Goal: Information Seeking & Learning: Learn about a topic

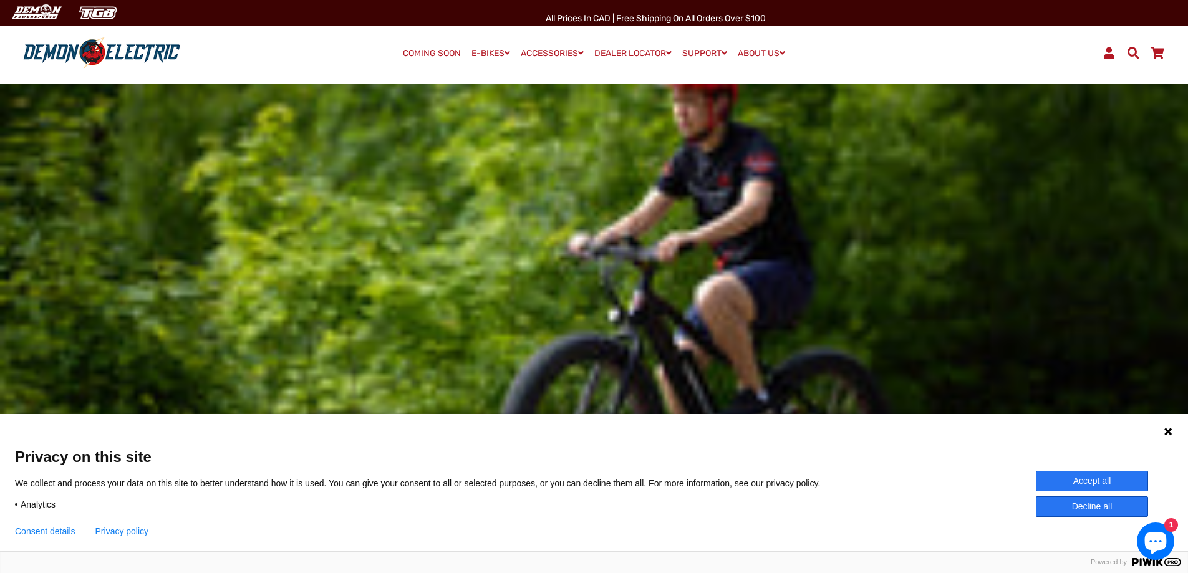
click at [1169, 432] on icon at bounding box center [1168, 431] width 7 height 7
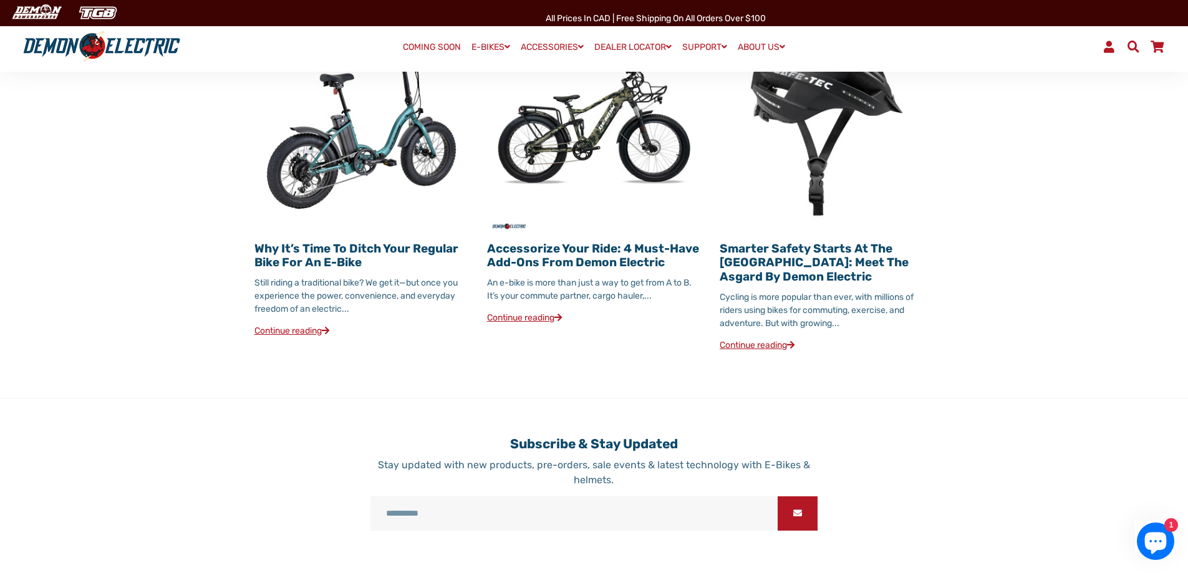
scroll to position [1583, 0]
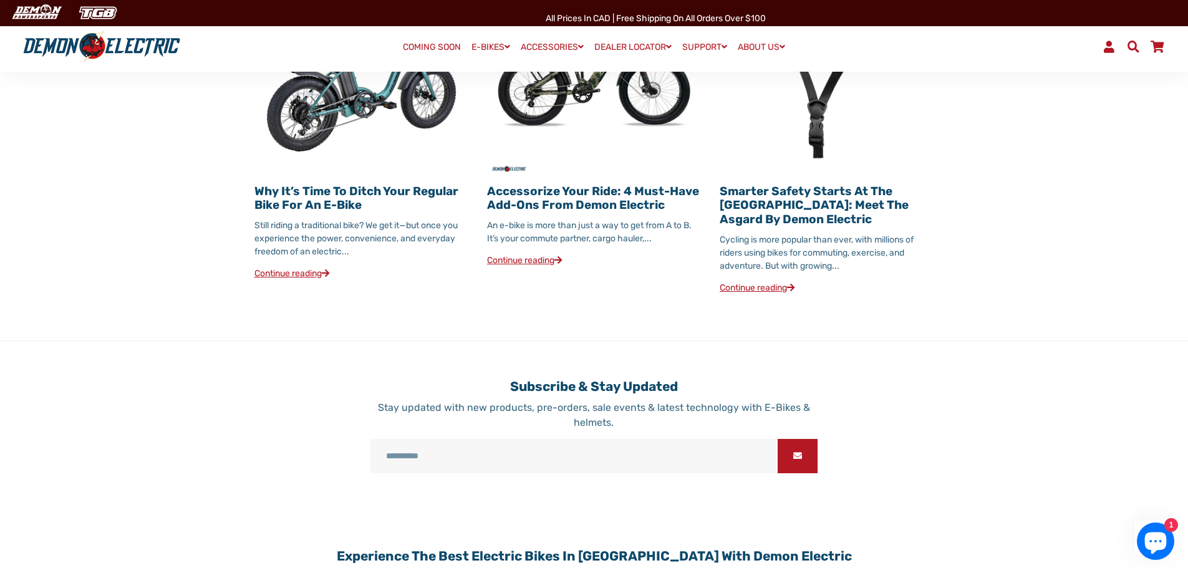
click at [363, 184] on link "Why It’s Time to Ditch Your Regular Bike for an E-Bike" at bounding box center [357, 198] width 204 height 29
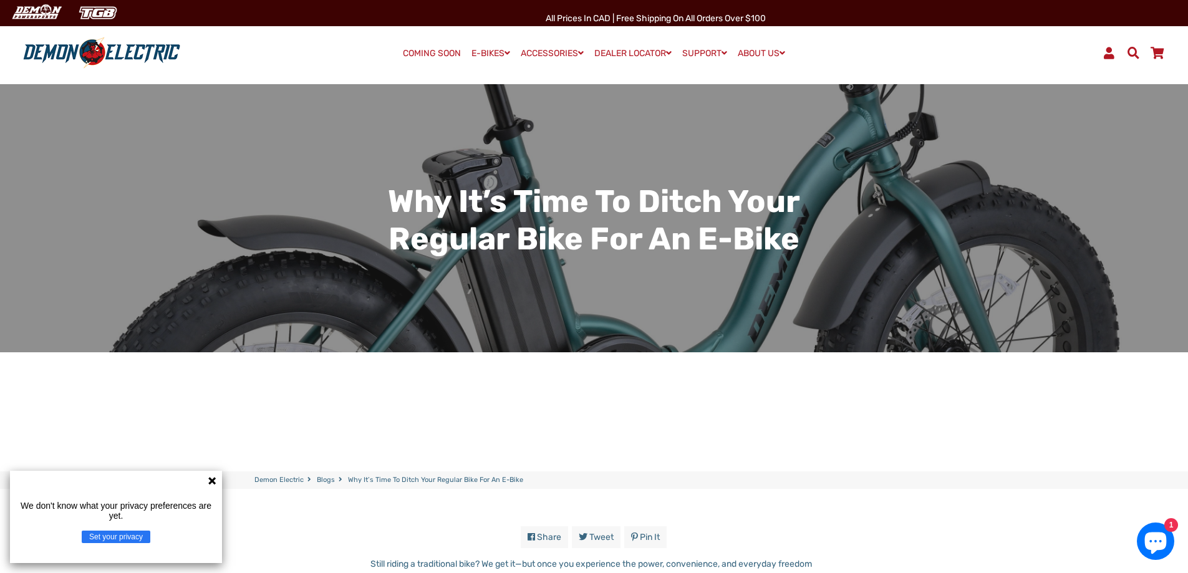
click at [212, 482] on icon at bounding box center [211, 480] width 7 height 7
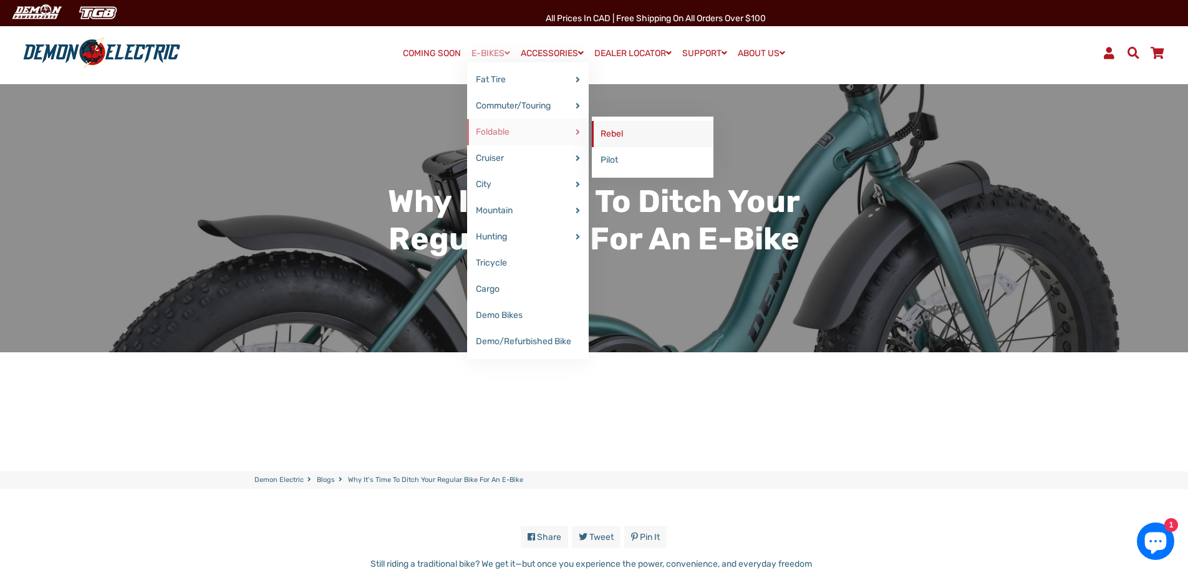
click at [619, 135] on link "Rebel" at bounding box center [653, 134] width 122 height 26
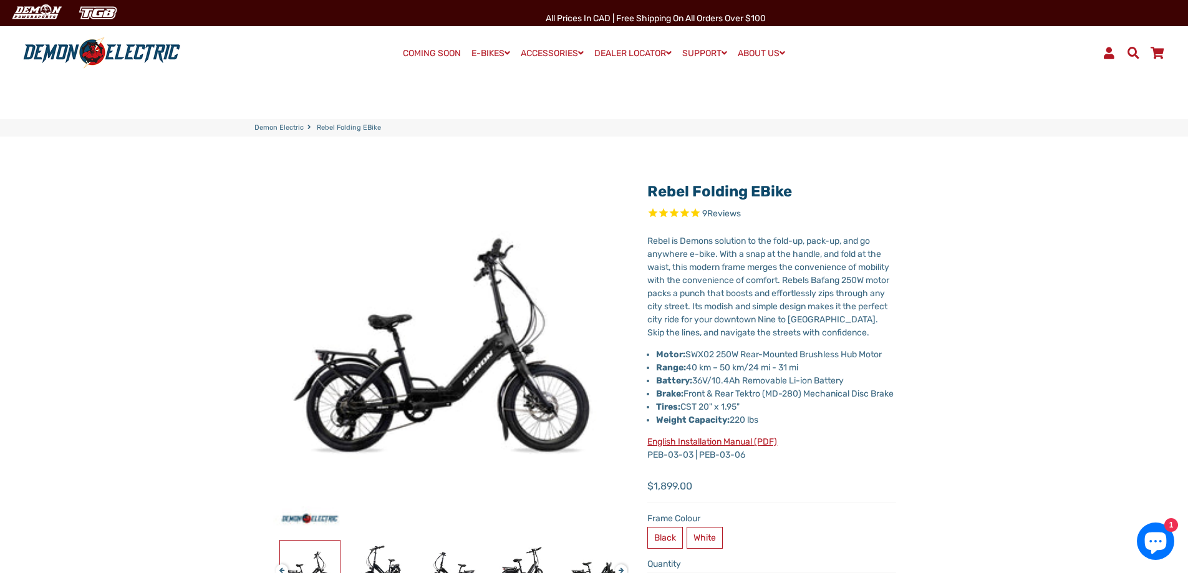
select select "******"
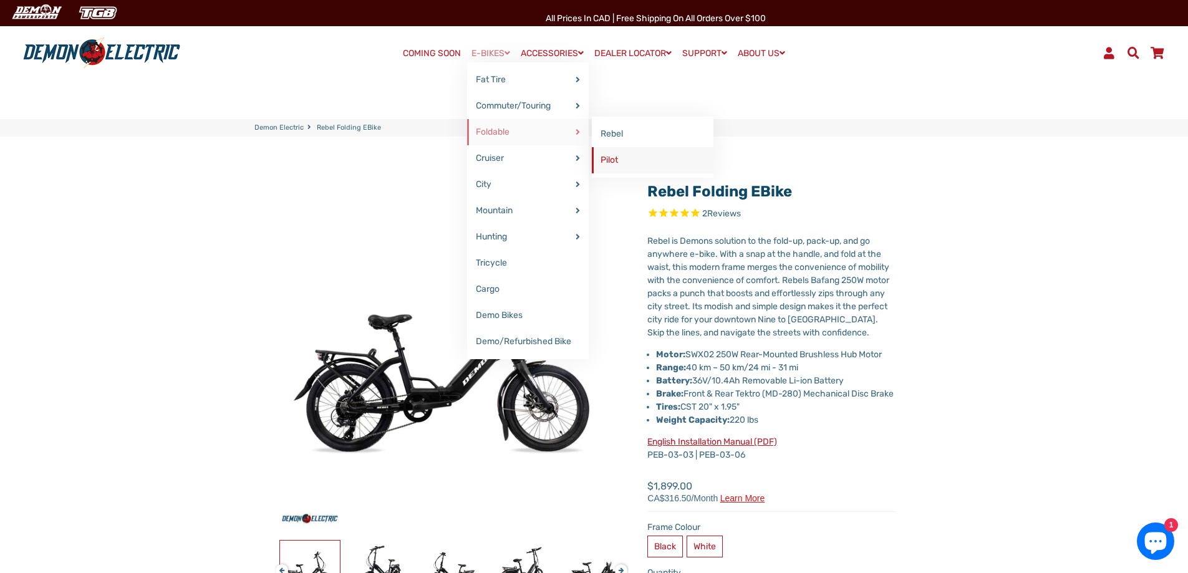
click at [608, 165] on link "Pilot" at bounding box center [653, 160] width 122 height 26
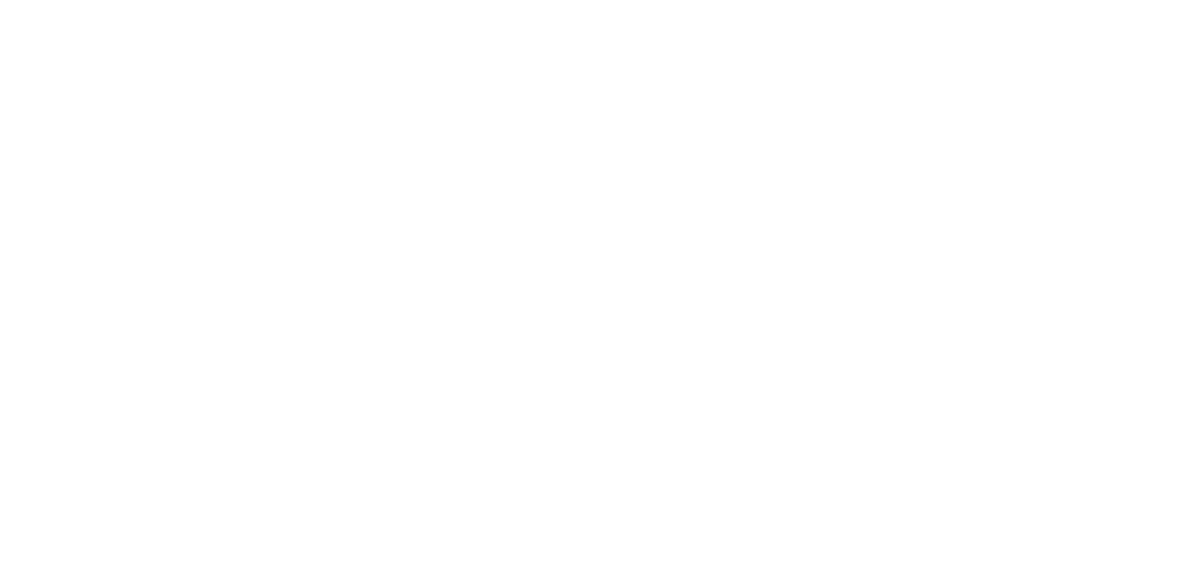
select select "******"
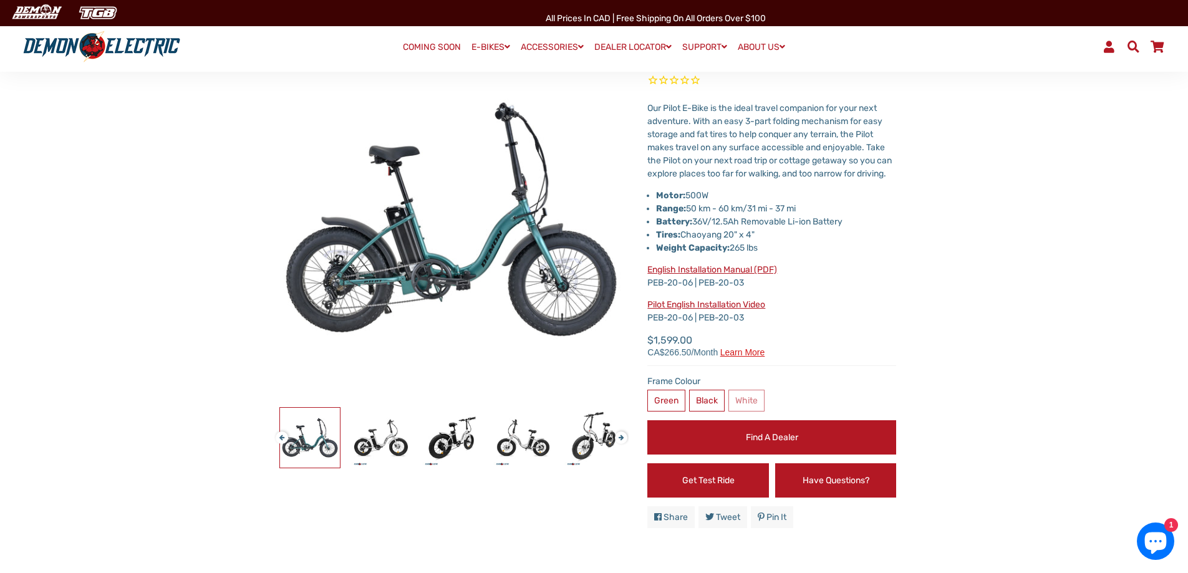
scroll to position [137, 0]
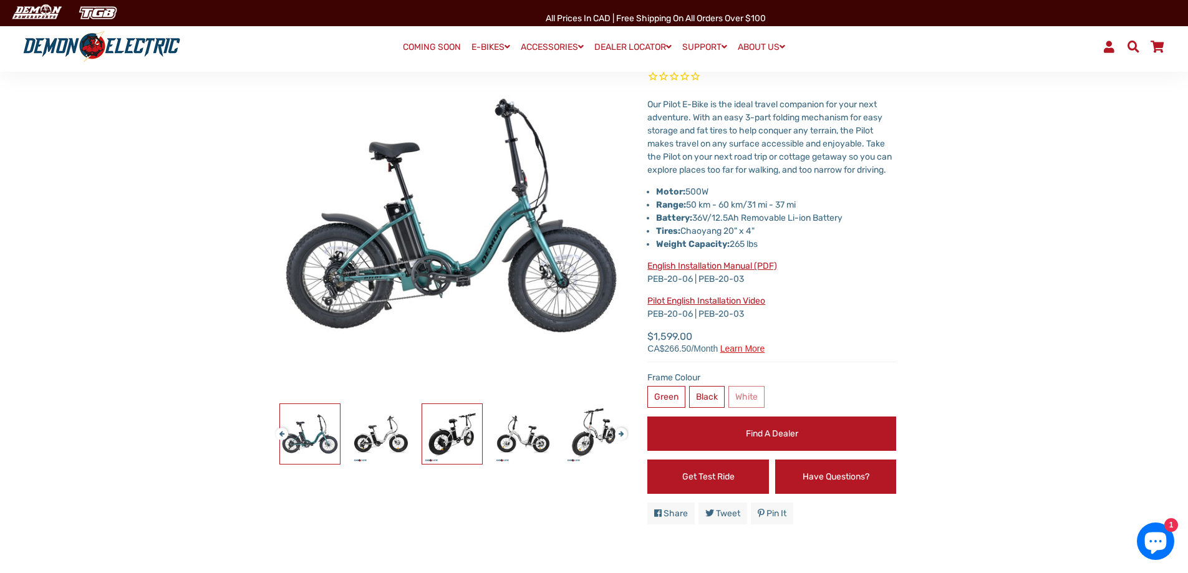
click at [454, 432] on img at bounding box center [452, 434] width 60 height 60
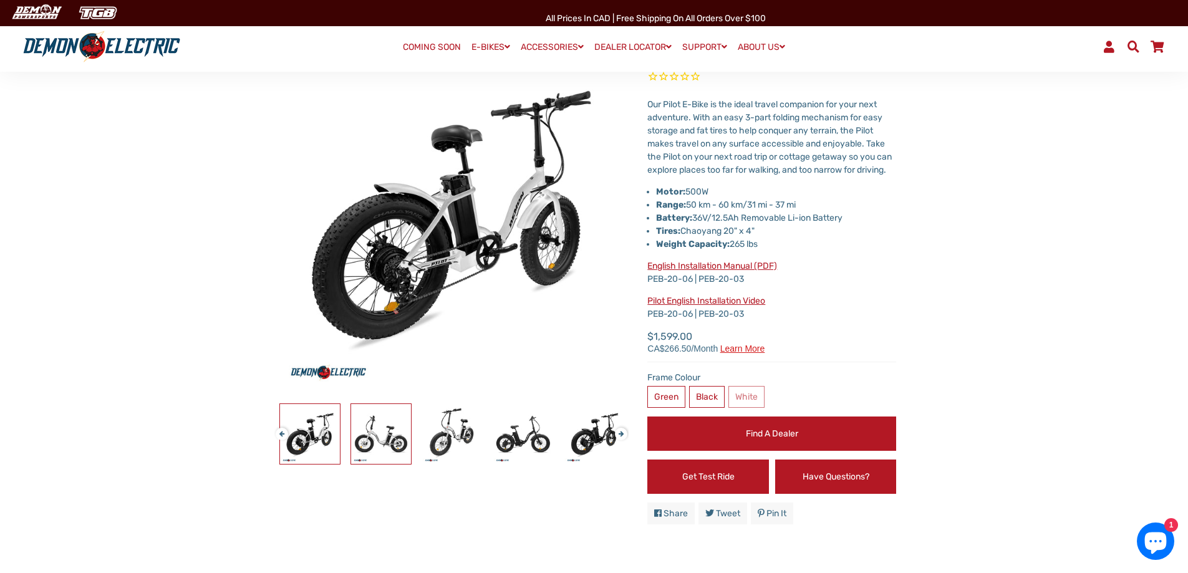
click at [387, 436] on img at bounding box center [381, 434] width 60 height 60
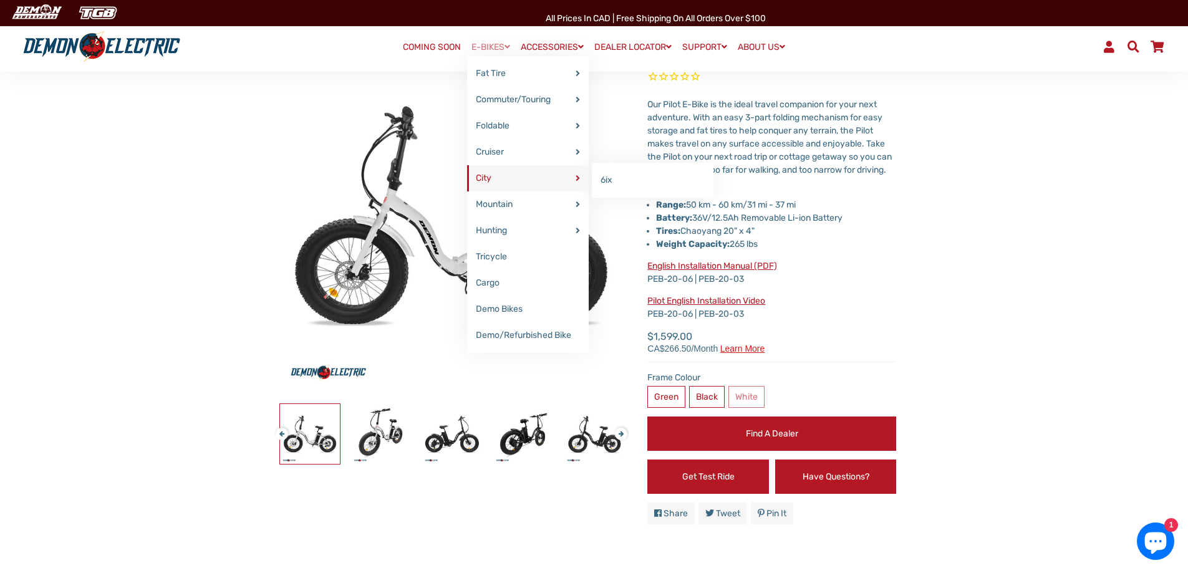
click at [540, 177] on link "City" at bounding box center [528, 178] width 122 height 26
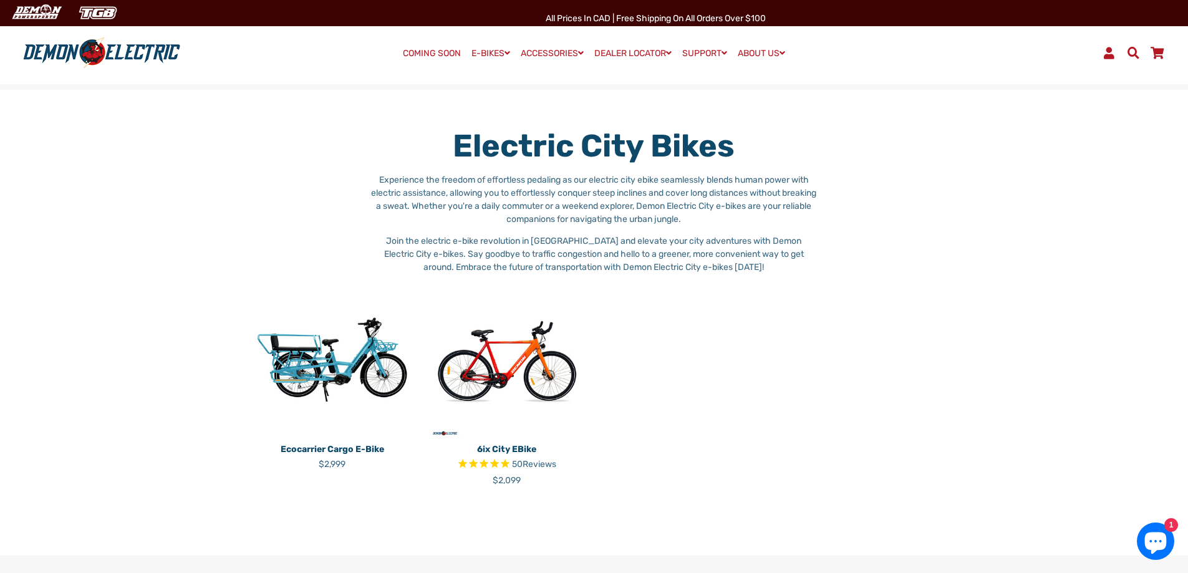
click at [344, 379] on img at bounding box center [333, 361] width 156 height 156
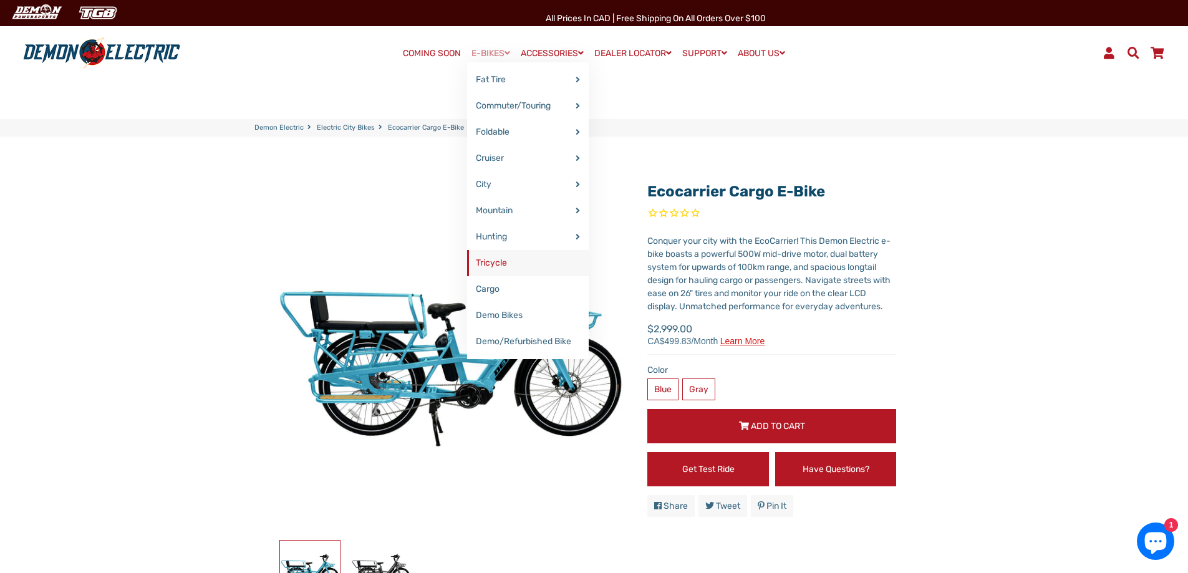
click at [502, 259] on link "Tricycle" at bounding box center [528, 263] width 122 height 26
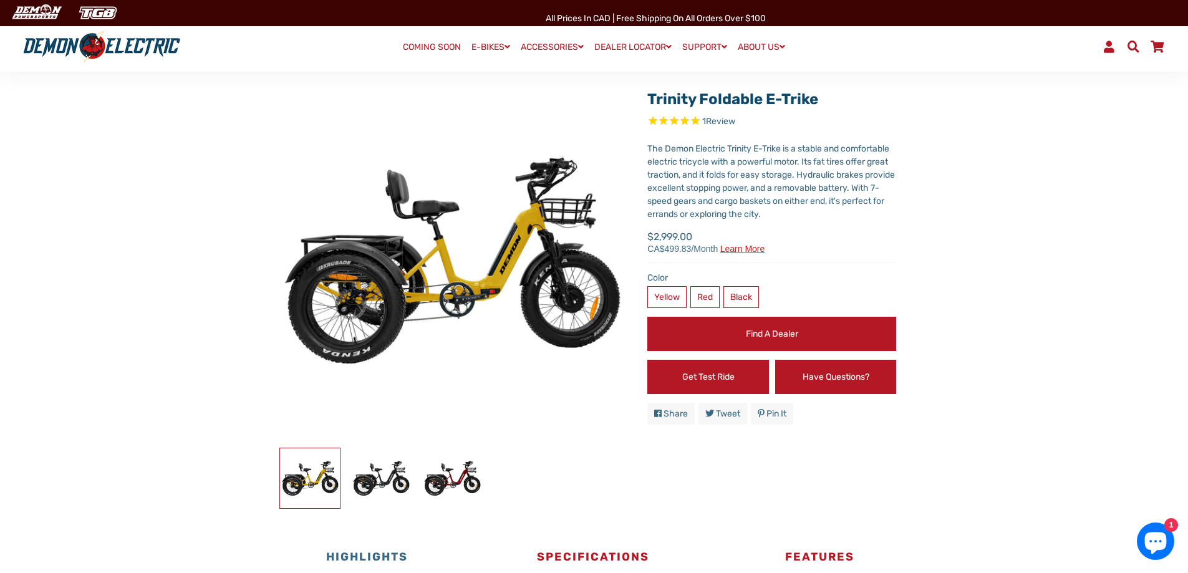
scroll to position [94, 0]
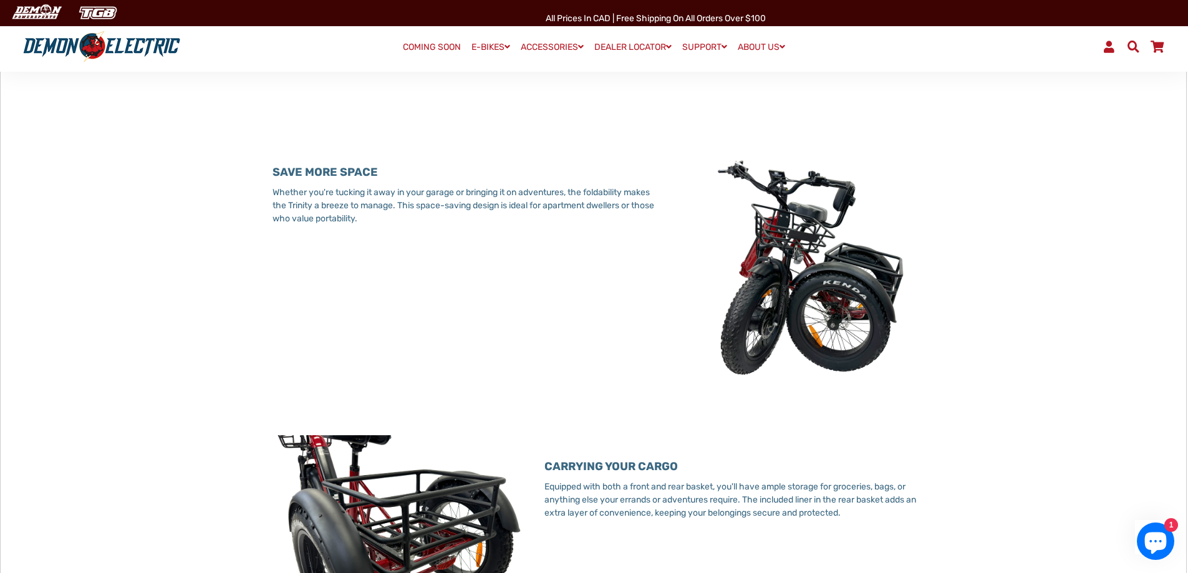
select select "******"
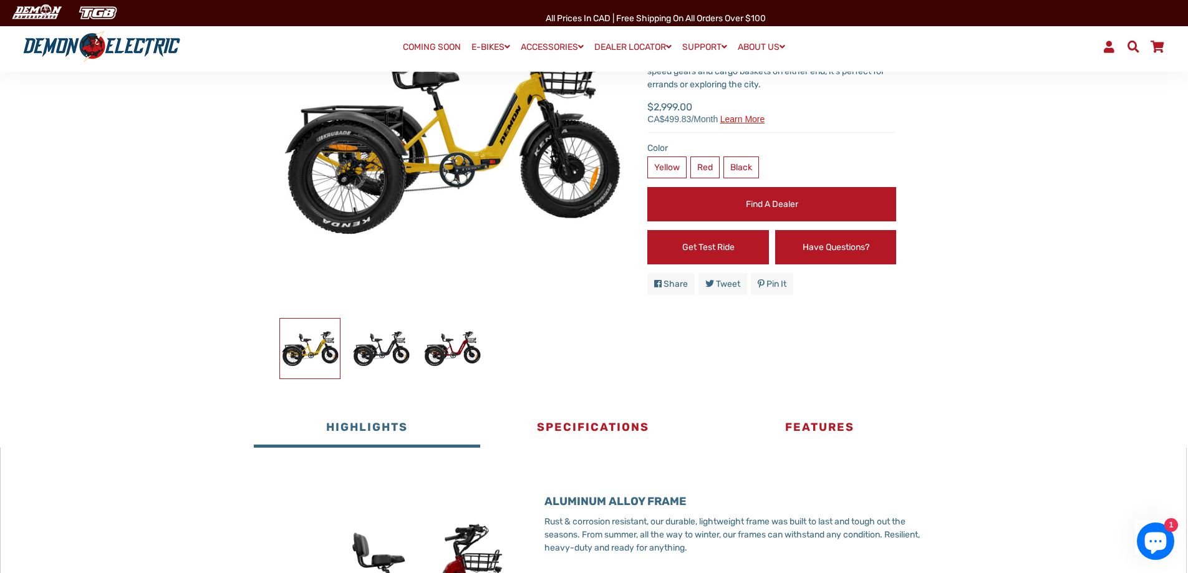
scroll to position [0, 0]
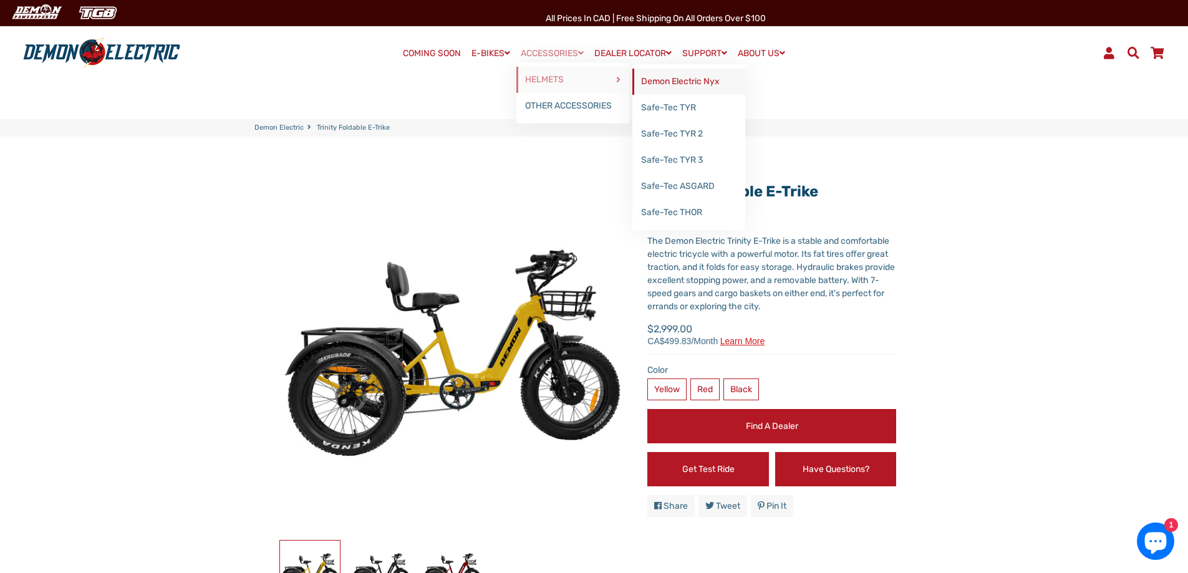
click at [704, 82] on link "Demon Electric Nyx" at bounding box center [689, 82] width 113 height 26
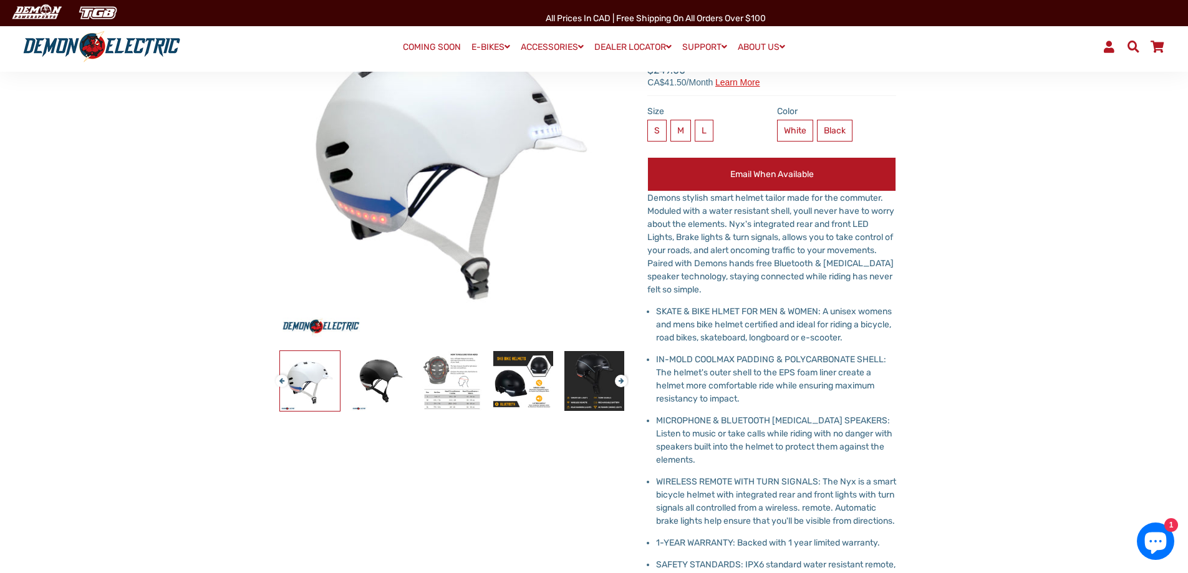
scroll to position [189, 0]
click at [434, 46] on link "COMING SOON" at bounding box center [432, 47] width 67 height 17
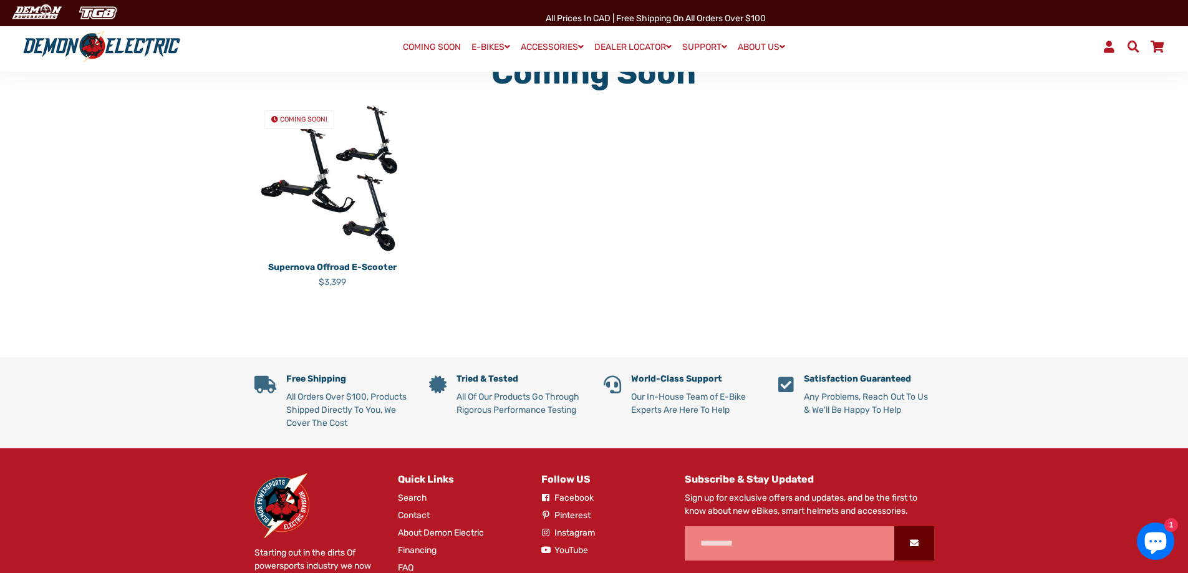
scroll to position [75, 0]
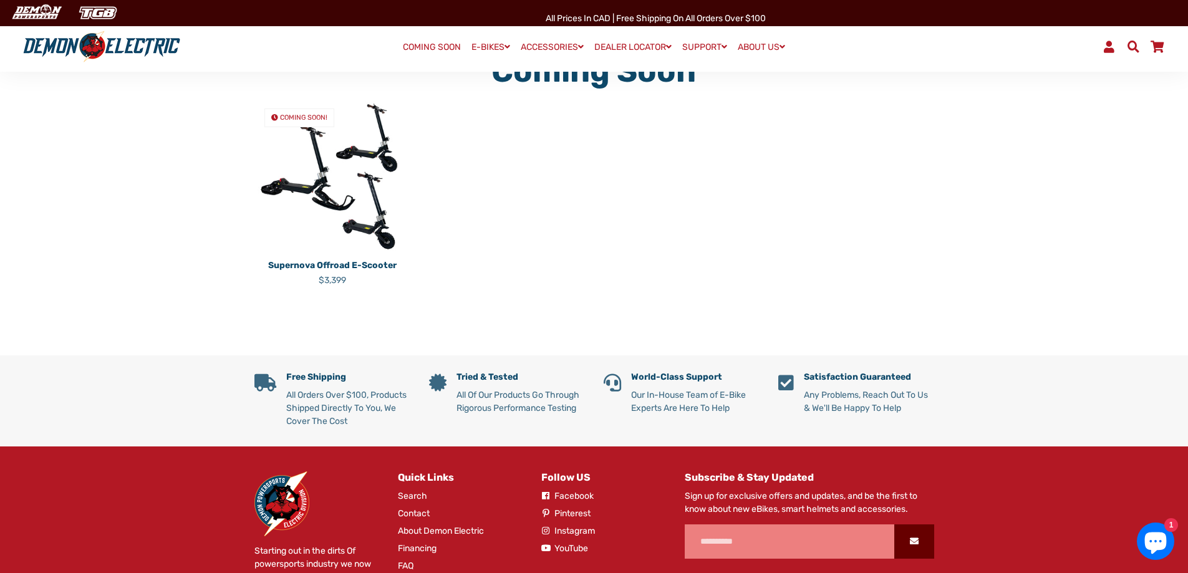
click at [341, 203] on img at bounding box center [333, 177] width 156 height 156
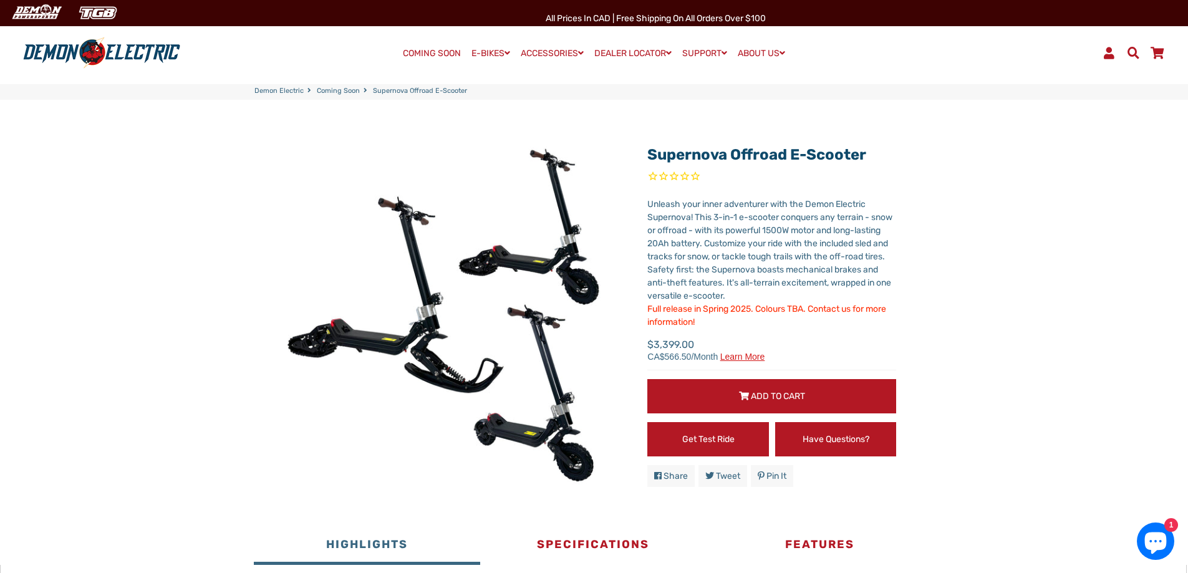
scroll to position [50, 0]
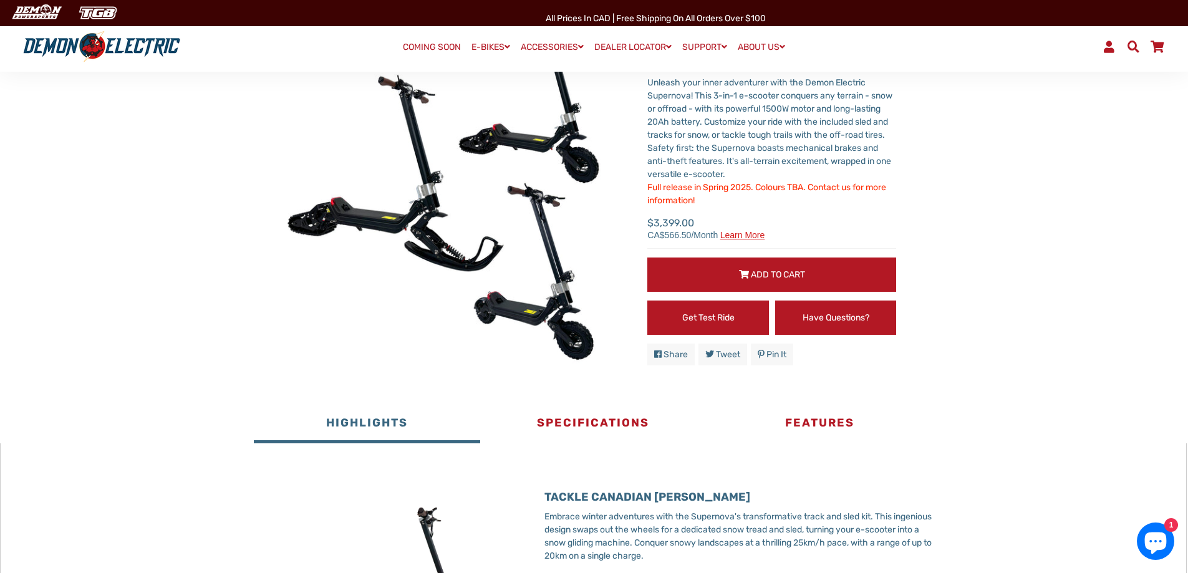
scroll to position [165, 0]
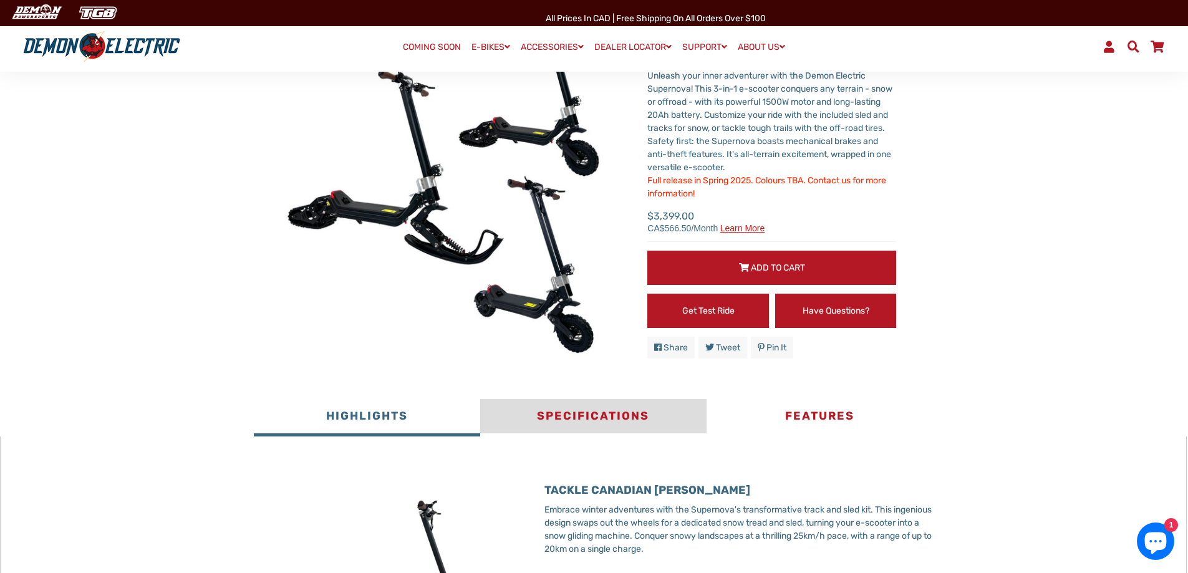
click at [613, 420] on button "Specifications" at bounding box center [593, 417] width 226 height 37
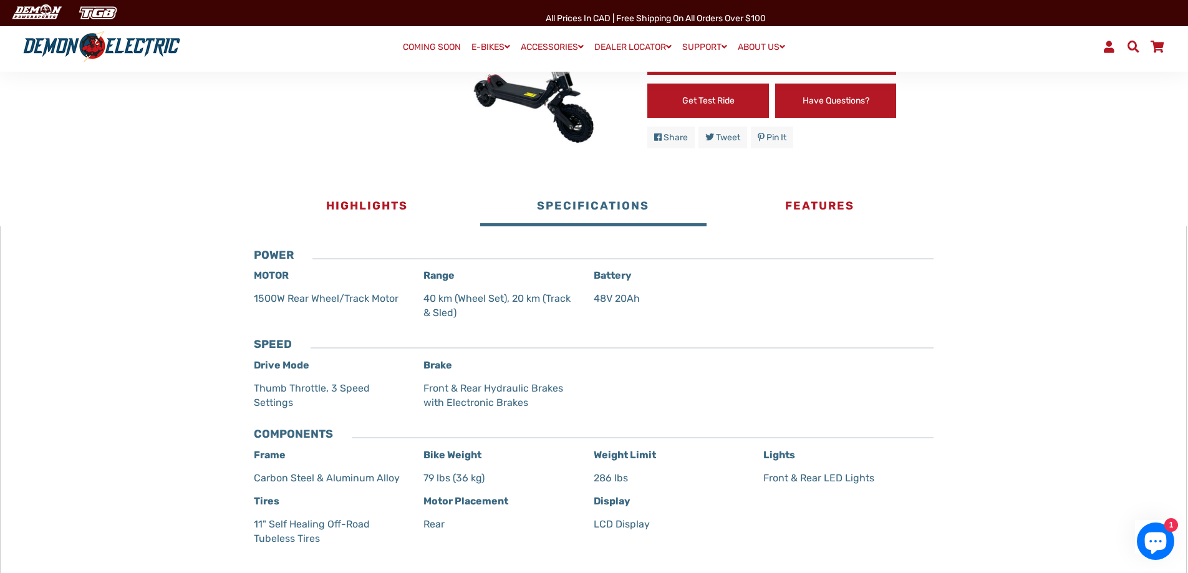
scroll to position [373, 0]
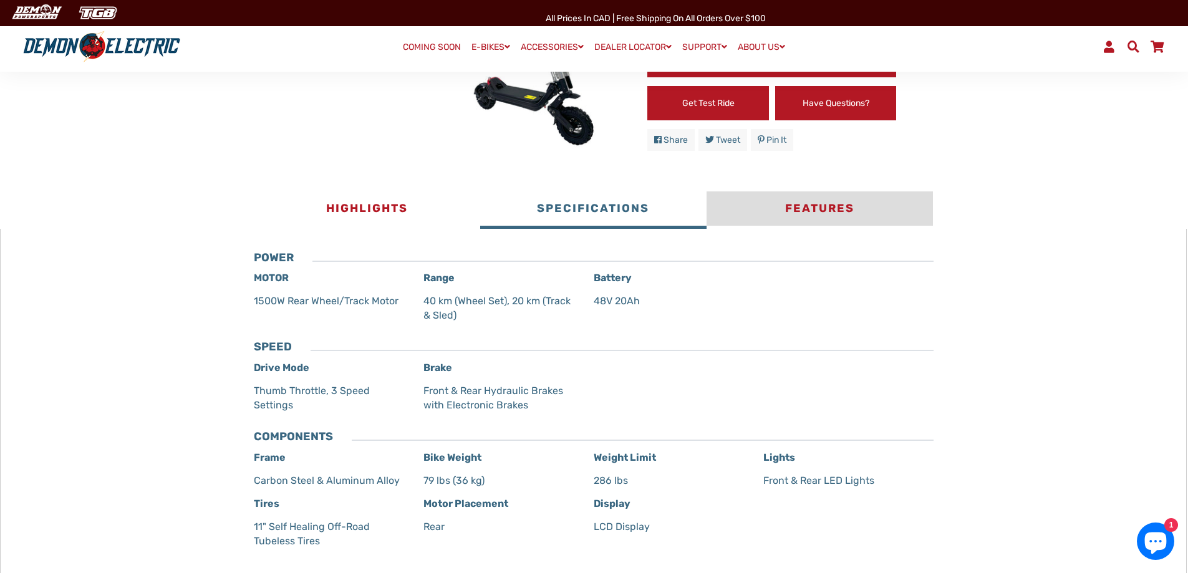
click at [833, 208] on button "Features" at bounding box center [820, 210] width 226 height 37
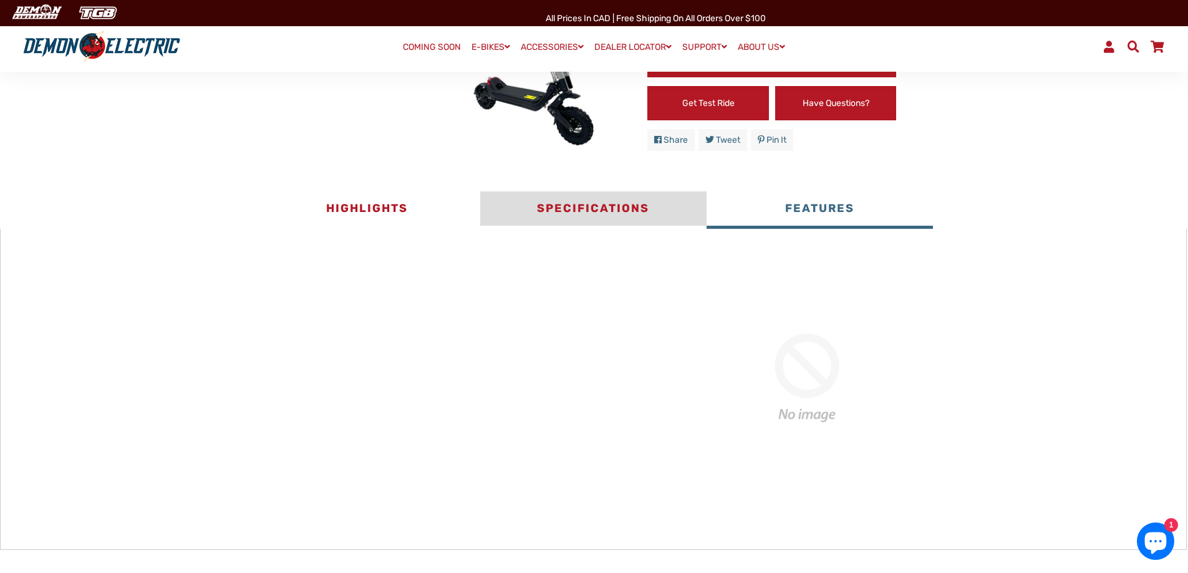
click at [608, 212] on button "Specifications" at bounding box center [593, 210] width 226 height 37
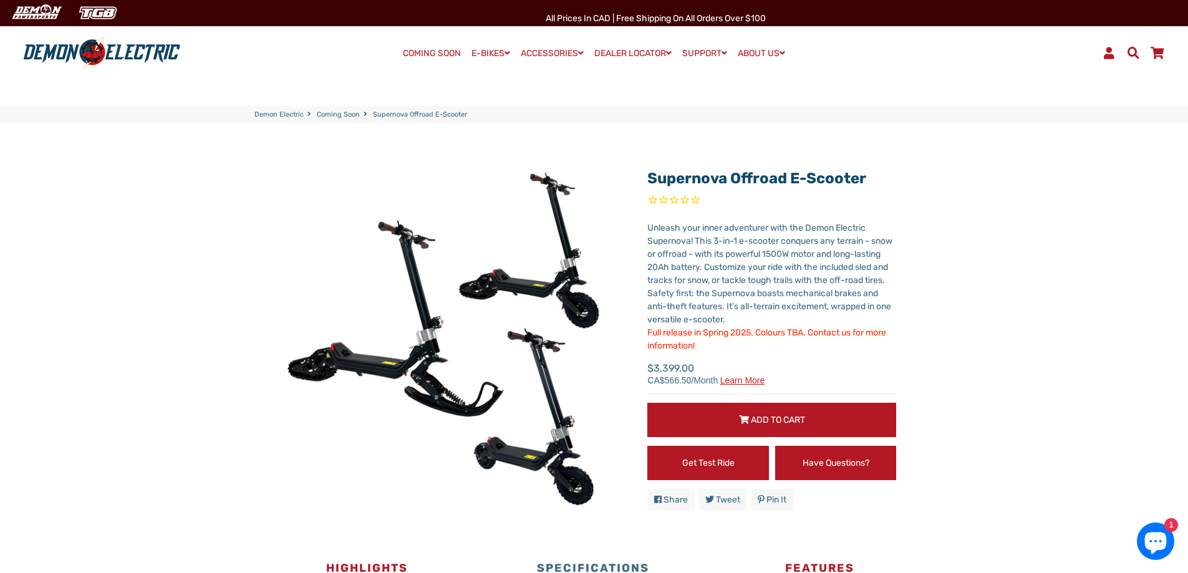
scroll to position [0, 0]
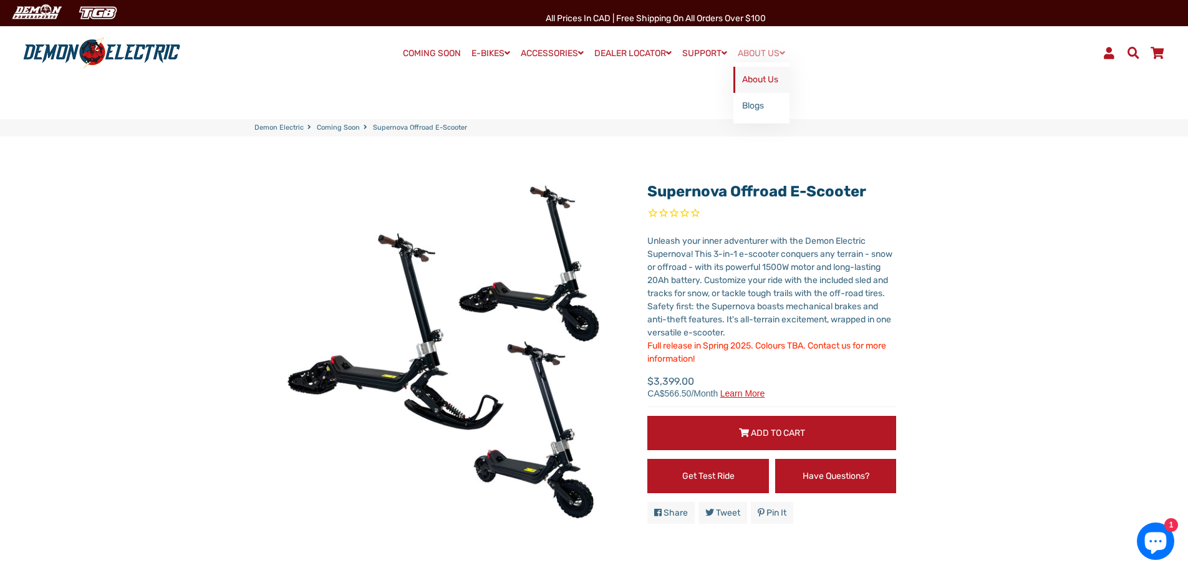
click at [782, 81] on link "About Us" at bounding box center [762, 80] width 56 height 26
